Goal: Check status: Check status

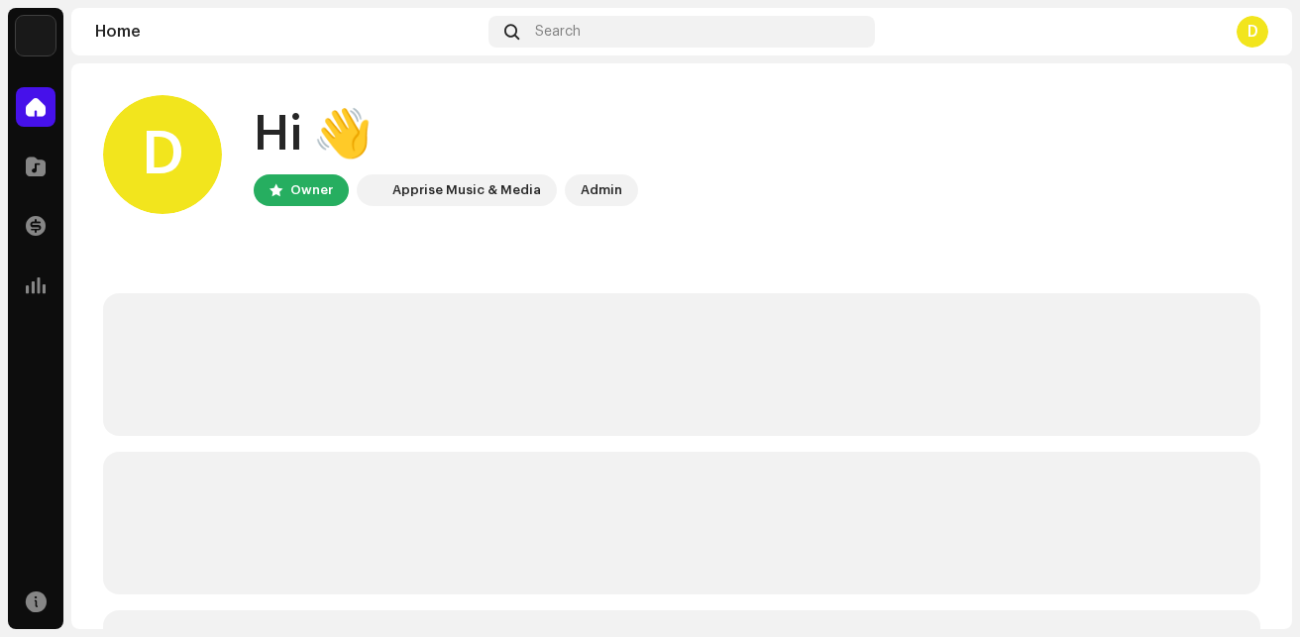
scroll to position [342, 0]
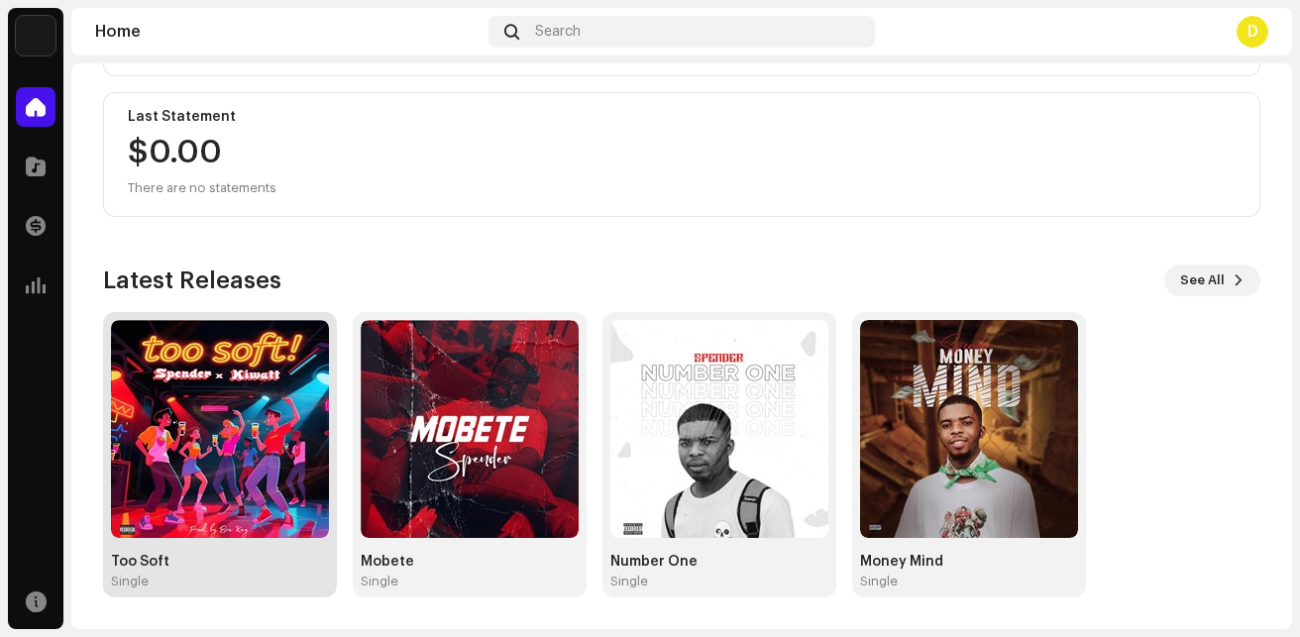
click at [274, 590] on div "Too Soft Single" at bounding box center [220, 454] width 234 height 285
click at [254, 581] on div "Single" at bounding box center [220, 582] width 218 height 16
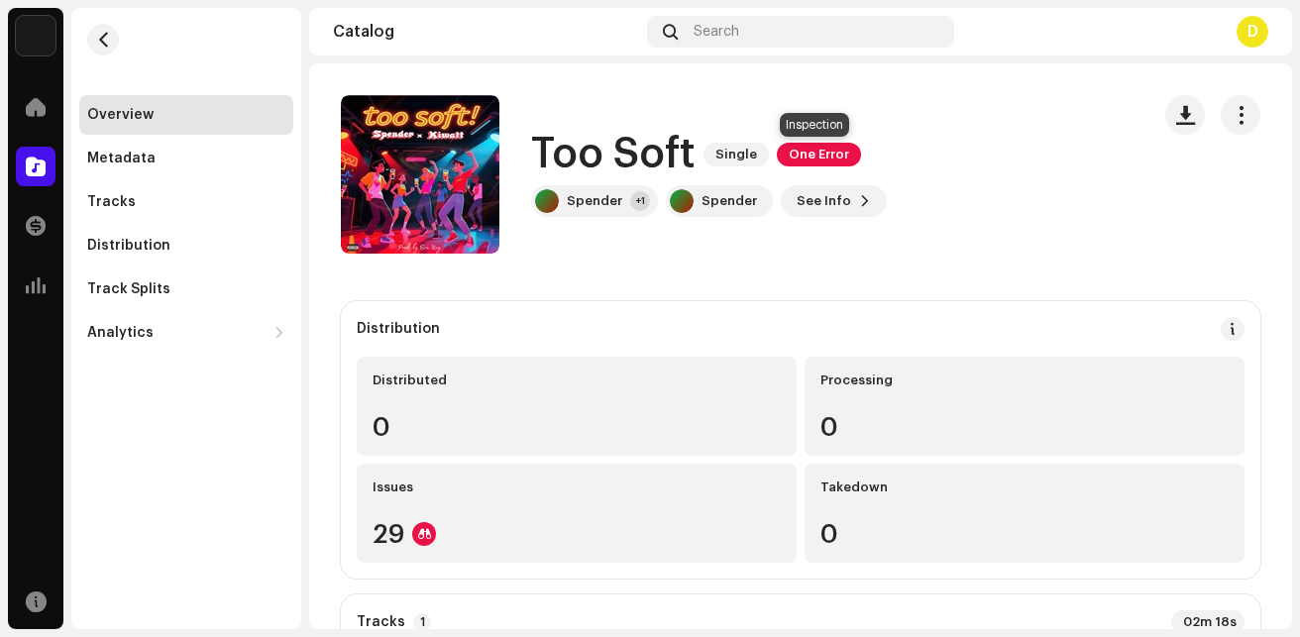
click at [822, 149] on span "One Error" at bounding box center [819, 155] width 84 height 24
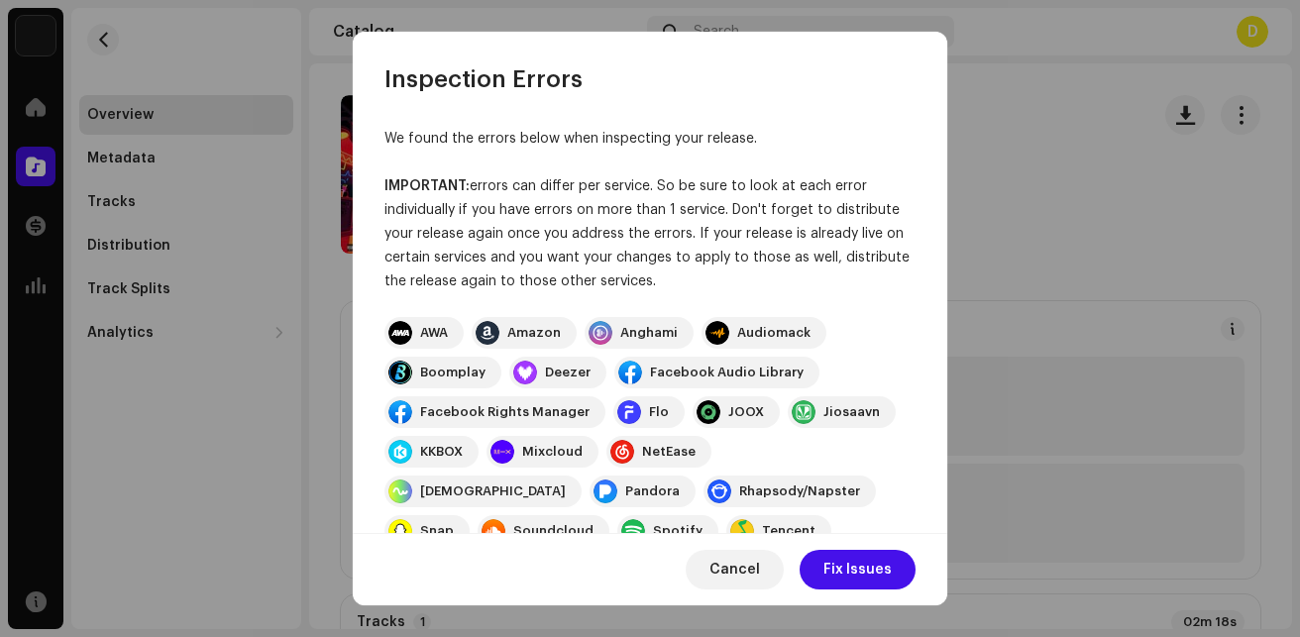
scroll to position [291, 0]
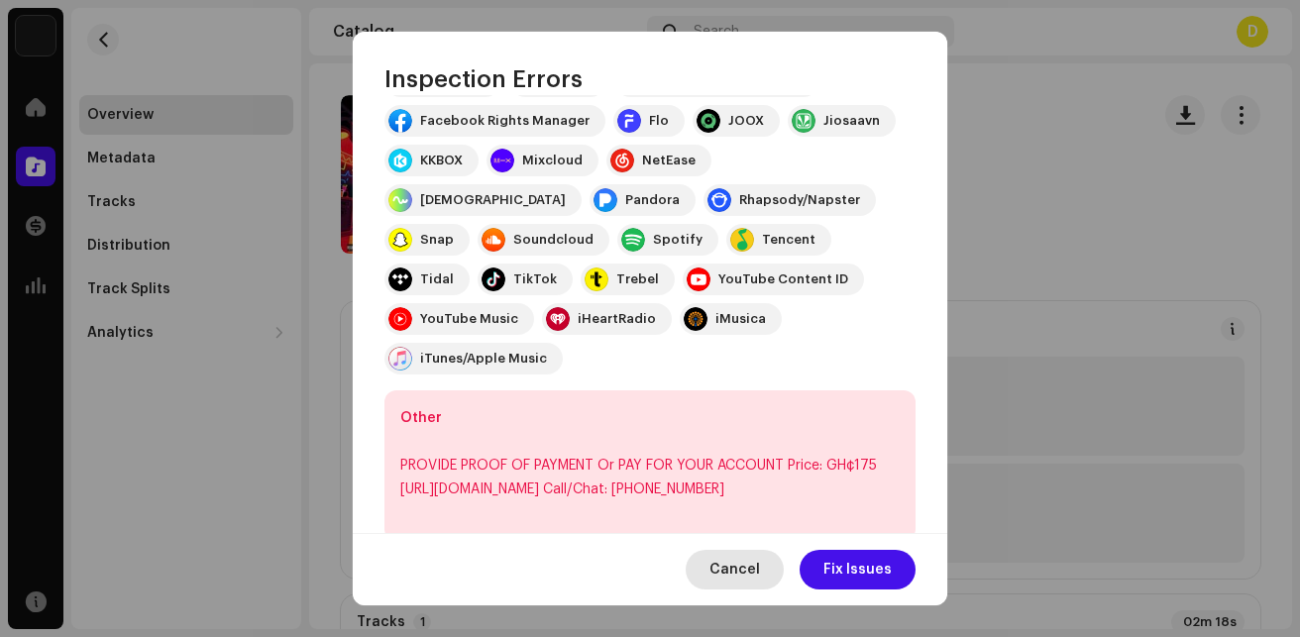
click at [746, 559] on span "Cancel" at bounding box center [735, 570] width 51 height 40
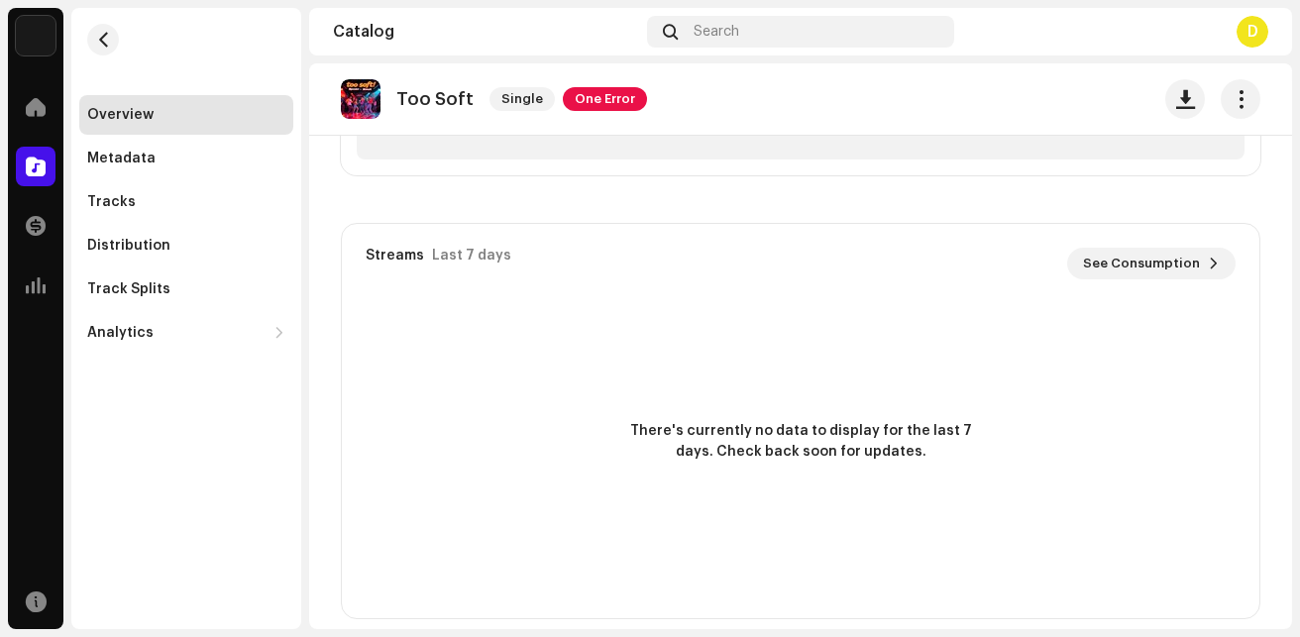
scroll to position [1424, 0]
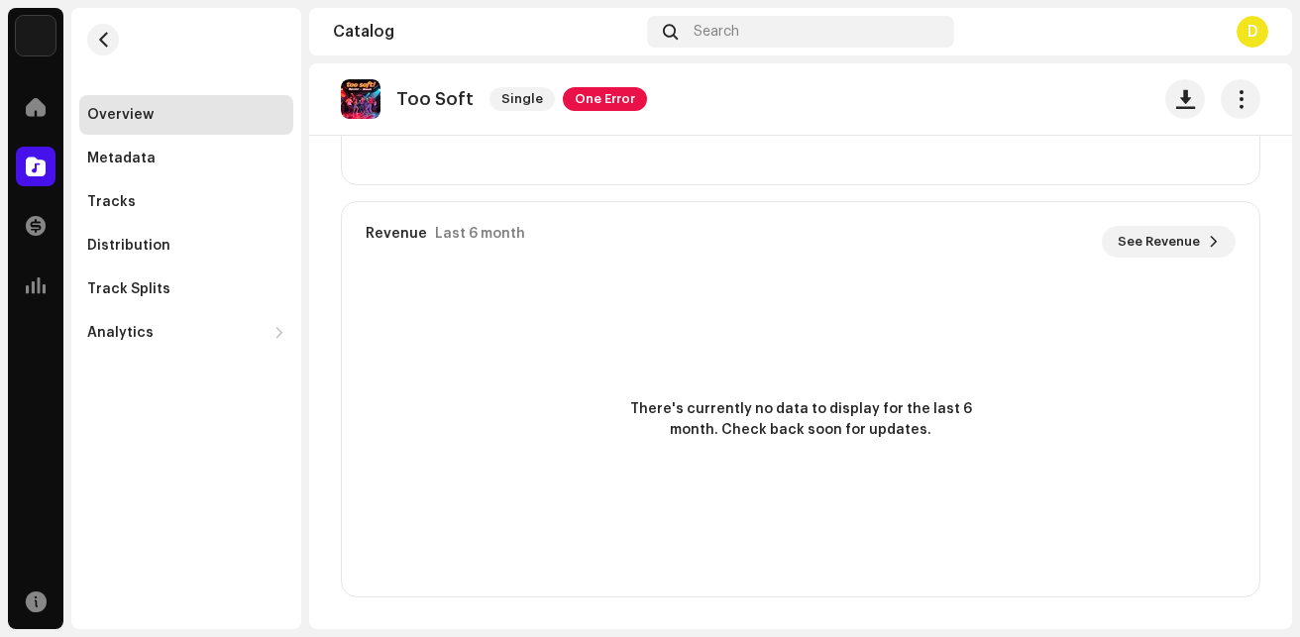
click at [1278, 183] on re-o-release-hero "Too Soft Single One Error Too Soft Single One Error Spender +1 Spender See Info" at bounding box center [800, 142] width 983 height 159
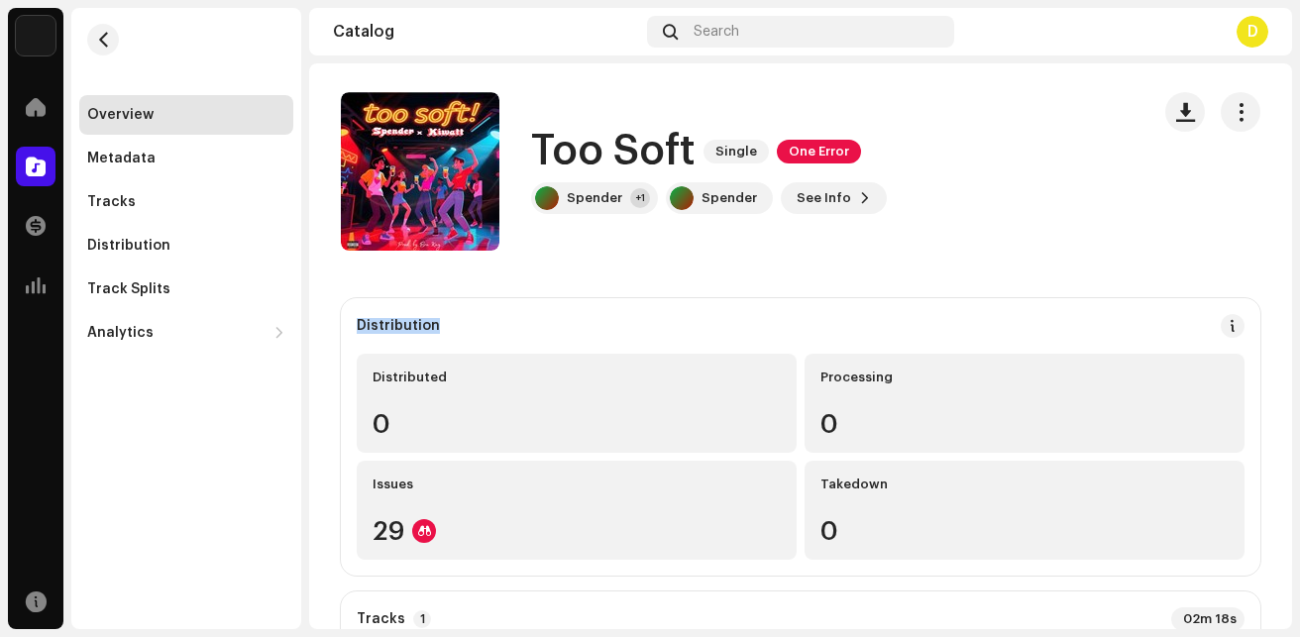
scroll to position [0, 0]
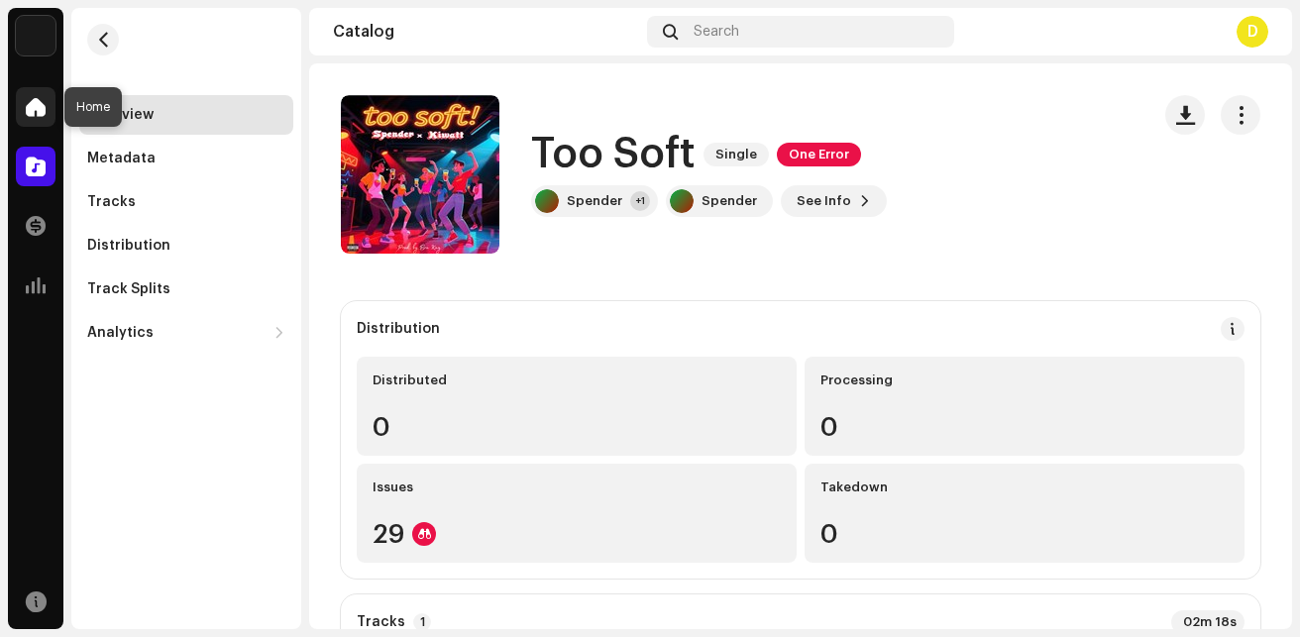
click at [43, 104] on span at bounding box center [36, 107] width 20 height 16
